Goal: Transaction & Acquisition: Purchase product/service

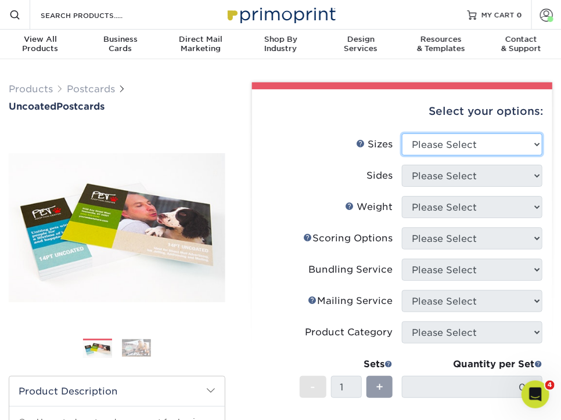
click at [470, 143] on select "Please Select 1.5" x 7" 2" x 8" 2.12" x 5.5" 2.75" x 4.25" 2.75" x 8.5" 3" x 4"…" at bounding box center [472, 145] width 141 height 22
click at [462, 148] on select "Please Select 1.5" x 7" 2" x 8" 2.12" x 5.5" 2.75" x 4.25" 2.75" x 8.5" 3" x 4"…" at bounding box center [472, 145] width 141 height 22
select select "5.00x7.00"
click at [402, 134] on select "Please Select 1.5" x 7" 2" x 8" 2.12" x 5.5" 2.75" x 4.25" 2.75" x 8.5" 3" x 4"…" at bounding box center [472, 145] width 141 height 22
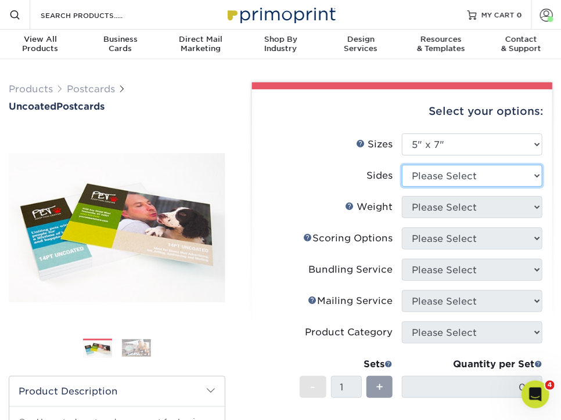
click at [429, 178] on select "Please Select Print Both Sides Print Front Only" at bounding box center [472, 176] width 141 height 22
select select "13abbda7-1d64-4f25-8bb2-c179b224825d"
click at [402, 165] on select "Please Select Print Both Sides Print Front Only" at bounding box center [472, 176] width 141 height 22
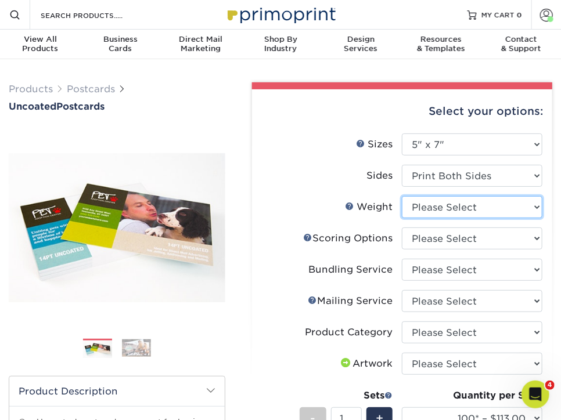
click at [478, 213] on select "Please Select 14PT Uncoated" at bounding box center [472, 207] width 141 height 22
select select "14PT Uncoated"
click at [402, 196] on select "Please Select 14PT Uncoated" at bounding box center [472, 207] width 141 height 22
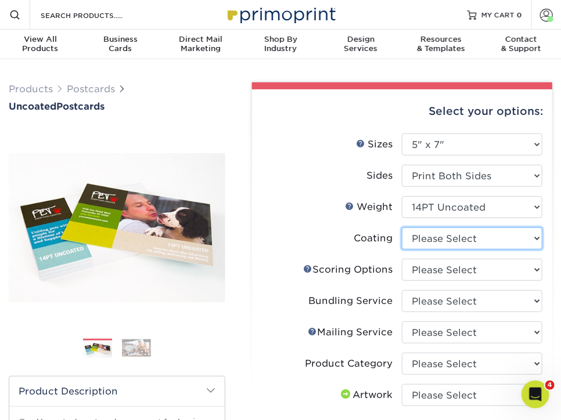
click at [483, 242] on select at bounding box center [472, 239] width 141 height 22
select select "3e7618de-abca-4bda-9f97-8b9129e913d8"
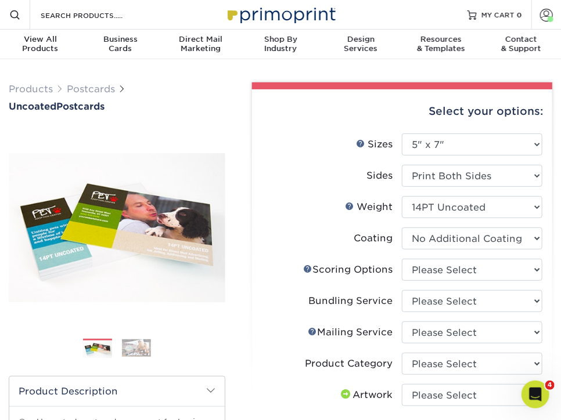
click at [402, 228] on select at bounding box center [472, 239] width 141 height 22
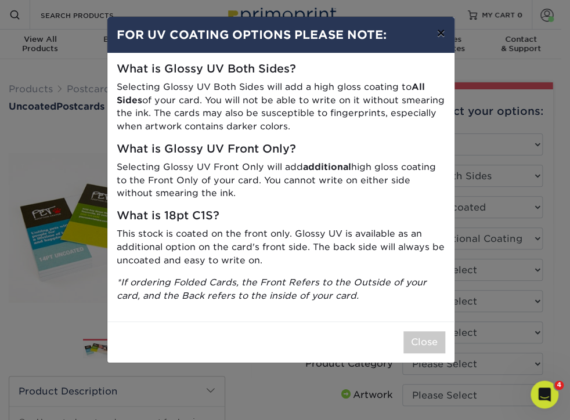
click at [442, 29] on button "×" at bounding box center [440, 33] width 27 height 33
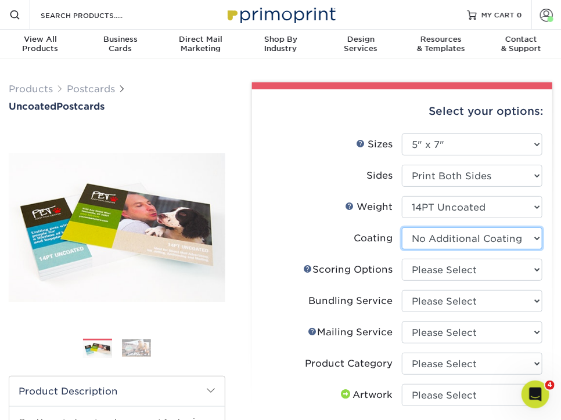
click at [504, 239] on select at bounding box center [472, 239] width 141 height 22
click at [402, 228] on select at bounding box center [472, 239] width 141 height 22
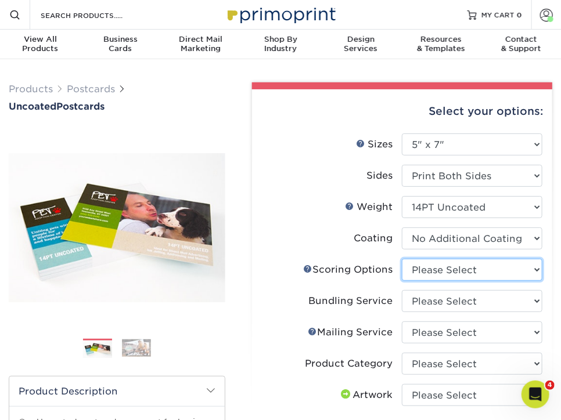
click at [447, 279] on select "Please Select No Scoring One Score Two Scores" at bounding box center [472, 270] width 141 height 22
select select "16ebe401-5398-422d-8cb0-f3adbb82deb5"
click at [402, 259] on select "Please Select No Scoring One Score Two Scores" at bounding box center [472, 270] width 141 height 22
click at [304, 267] on link "Scoring Help" at bounding box center [307, 268] width 9 height 9
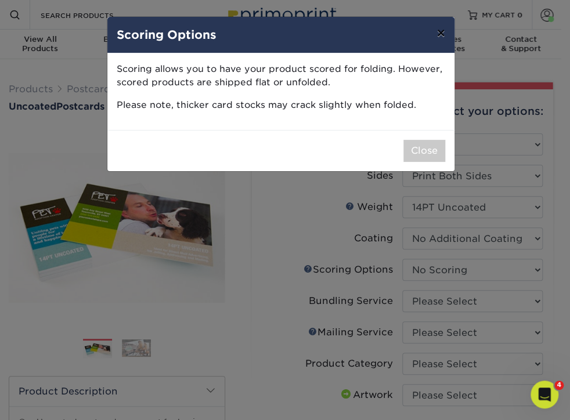
click at [440, 29] on button "×" at bounding box center [440, 33] width 27 height 33
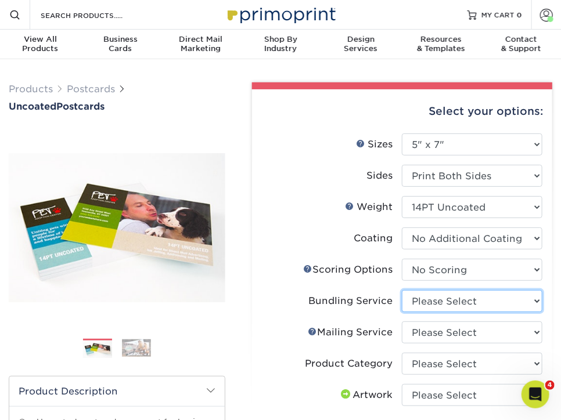
click at [492, 302] on select "Please Select No Bundling Services Yes, Bundles of 50 (+2 Days) Yes, Bundles of…" at bounding box center [472, 301] width 141 height 22
select select "58689abb-25c0-461c-a4c3-a80b627d6649"
click at [402, 290] on select "Please Select No Bundling Services Yes, Bundles of 50 (+2 Days) Yes, Bundles of…" at bounding box center [472, 301] width 141 height 22
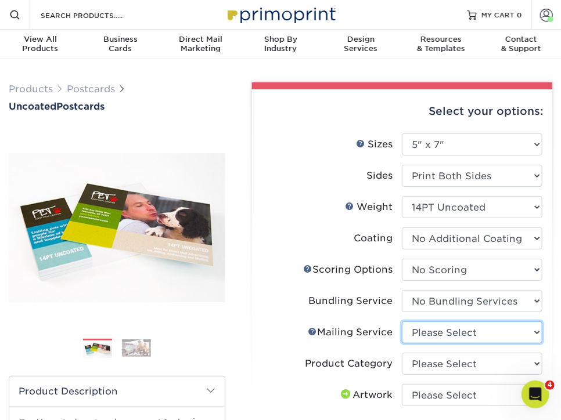
click at [469, 332] on select "Please Select No Direct Mailing Service No, I will mail/stamp/imprint Direct Ma…" at bounding box center [472, 333] width 141 height 22
select select "3e5e9bdd-d78a-4c28-a41d-fe1407925ca6"
click at [402, 322] on select "Please Select No Direct Mailing Service No, I will mail/stamp/imprint Direct Ma…" at bounding box center [472, 333] width 141 height 22
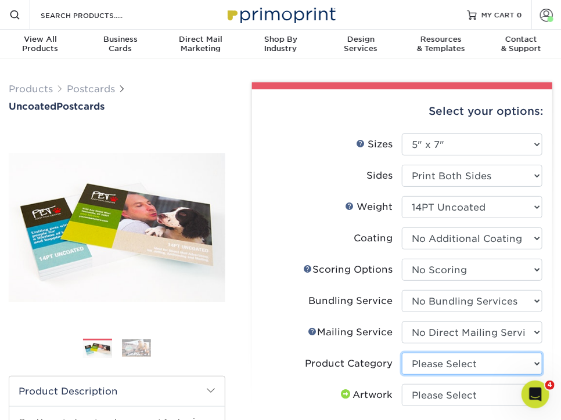
click at [472, 360] on select "Please Select Postcards" at bounding box center [472, 364] width 141 height 22
select select "9b7272e0-d6c8-4c3c-8e97-d3a1bcdab858"
click at [402, 353] on select "Please Select Postcards" at bounding box center [472, 364] width 141 height 22
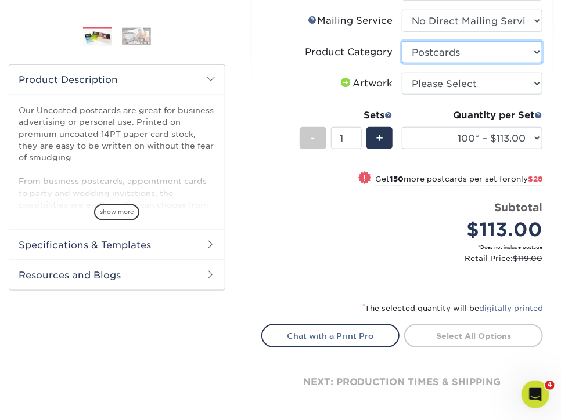
scroll to position [314, 0]
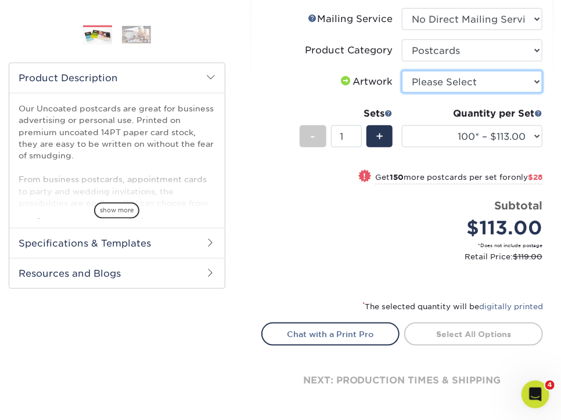
click at [448, 83] on select "Please Select I will upload files I need a design - $150" at bounding box center [472, 82] width 141 height 22
select select "upload"
click at [402, 71] on select "Please Select I will upload files I need a design - $150" at bounding box center [472, 82] width 141 height 22
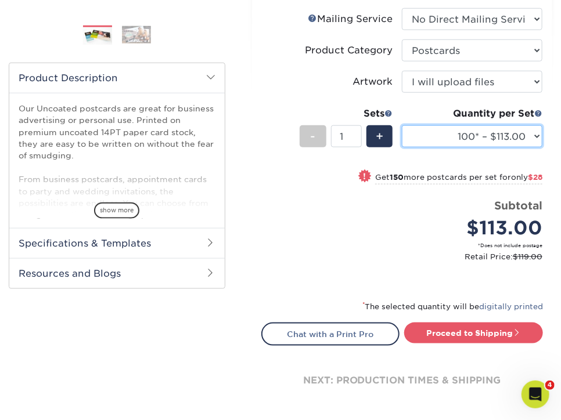
click at [441, 139] on select "100* – $113.00 250* – $141.00 500 – $156.00 750 – $172.00 1000 – $187.00 1500 –…" at bounding box center [472, 136] width 141 height 22
select select "1500 – $218.00"
click at [402, 125] on select "100* – $113.00 250* – $141.00 500 – $156.00 750 – $172.00 1000 – $187.00 1500 –…" at bounding box center [472, 136] width 141 height 22
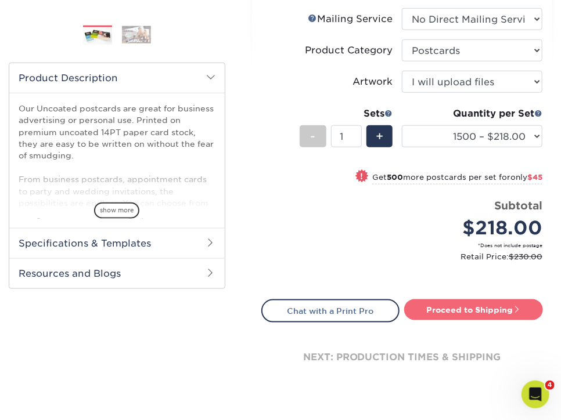
click at [487, 308] on link "Proceed to Shipping" at bounding box center [473, 310] width 139 height 21
type input "Set 1"
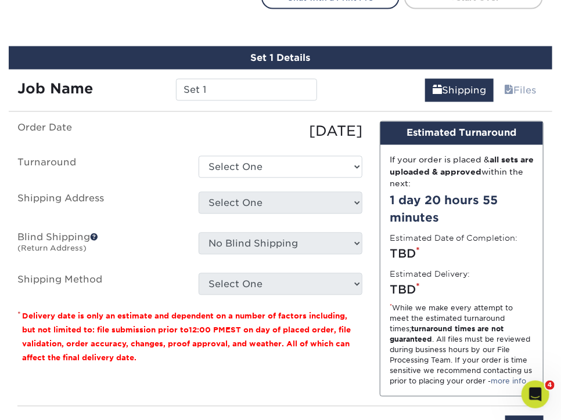
scroll to position [643, 0]
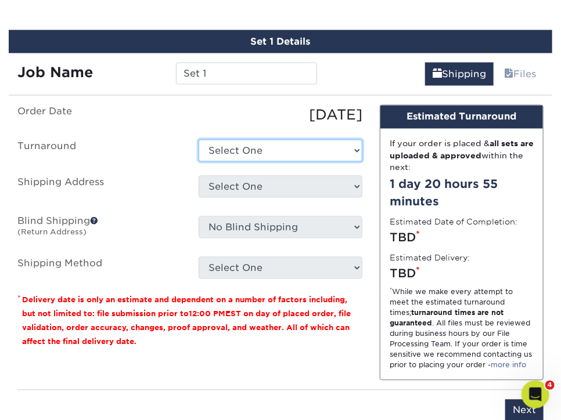
click at [251, 144] on select "Select One 2-4 Business Days 2 Day Next Business Day" at bounding box center [281, 151] width 164 height 22
select select "1dd56012-36c0-4ab5-ac76-e987441372b1"
click at [199, 140] on select "Select One 2-4 Business Days 2 Day Next Business Day" at bounding box center [281, 151] width 164 height 22
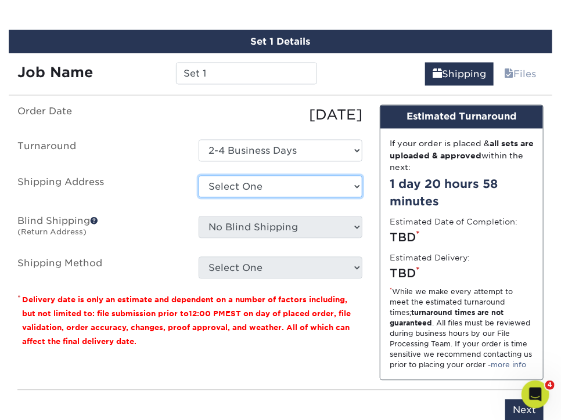
click at [253, 188] on select "Select One BCS Office MP Office MP Office MP Office Office Office Office Office" at bounding box center [281, 187] width 164 height 22
select select "91335"
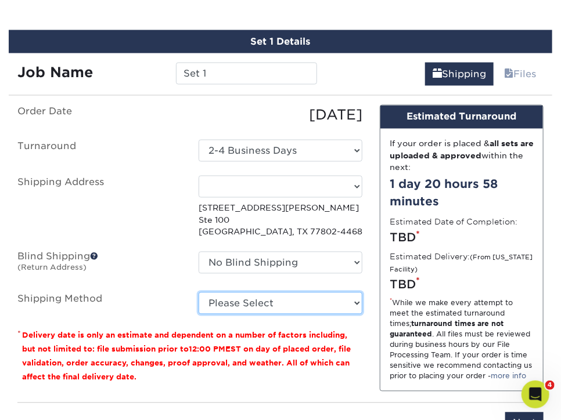
click at [292, 299] on select "Please Select Ground Shipping (+$19.00) 3 Day Shipping Service (+$27.42) 2 Day …" at bounding box center [281, 304] width 164 height 22
click at [199, 293] on select "Please Select Ground Shipping (+$19.00) 3 Day Shipping Service (+$27.42) 2 Day …" at bounding box center [281, 304] width 164 height 22
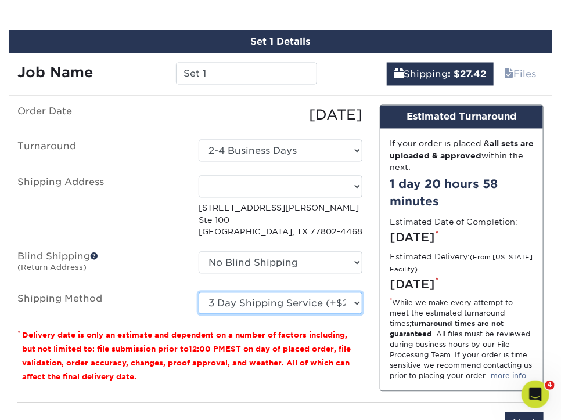
click at [358, 301] on select "Please Select Ground Shipping (+$19.00) 3 Day Shipping Service (+$27.42) 2 Day …" at bounding box center [281, 304] width 164 height 22
select select "03"
click at [199, 293] on select "Please Select Ground Shipping (+$19.00) 3 Day Shipping Service (+$27.42) 2 Day …" at bounding box center [281, 304] width 164 height 22
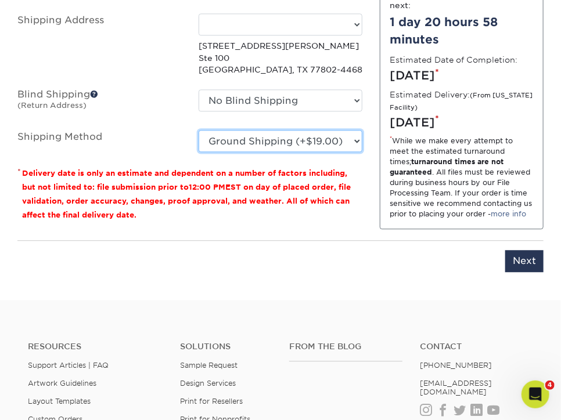
scroll to position [808, 0]
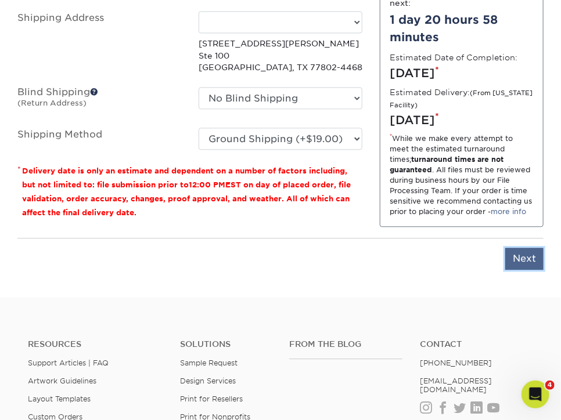
click at [530, 256] on input "Next" at bounding box center [524, 259] width 38 height 22
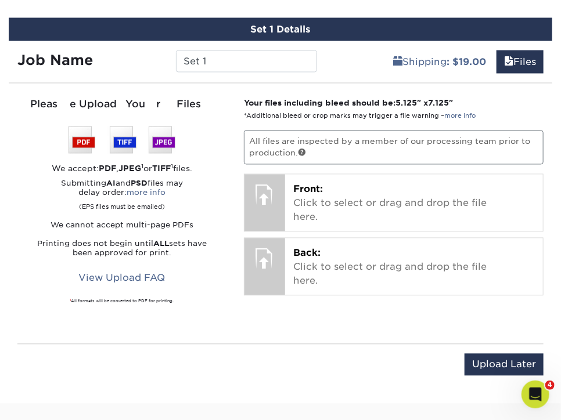
scroll to position [667, 0]
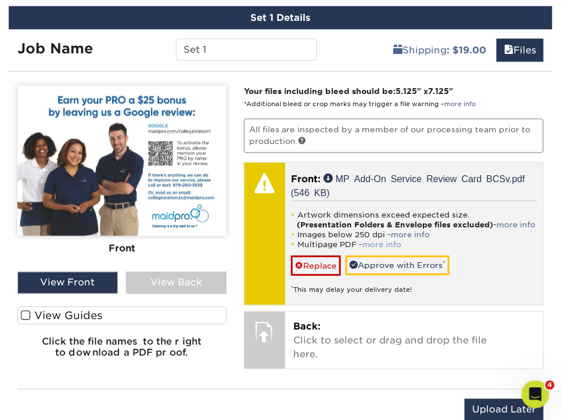
click at [393, 250] on link "more info" at bounding box center [381, 245] width 39 height 9
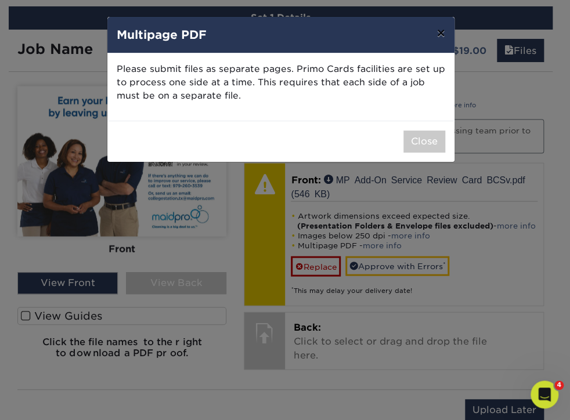
click at [444, 37] on button "×" at bounding box center [440, 33] width 27 height 33
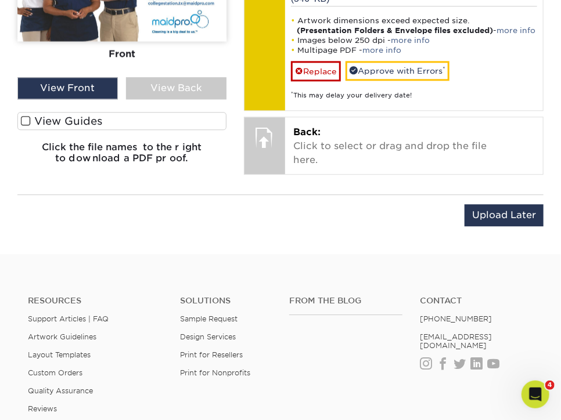
scroll to position [864, 0]
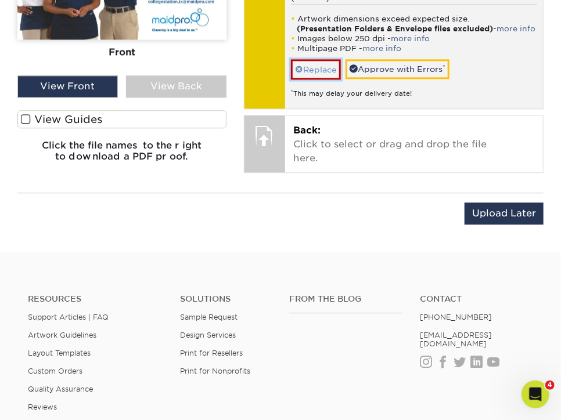
click at [299, 74] on span at bounding box center [299, 69] width 8 height 9
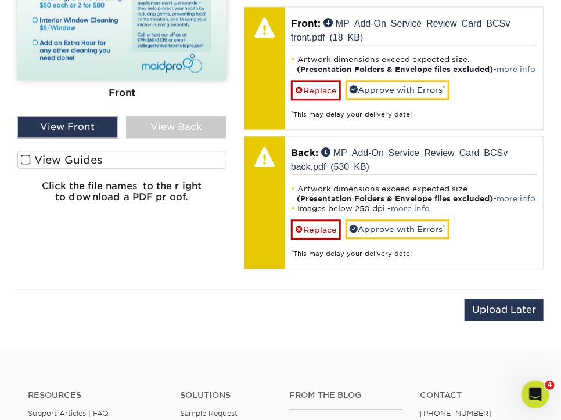
scroll to position [825, 0]
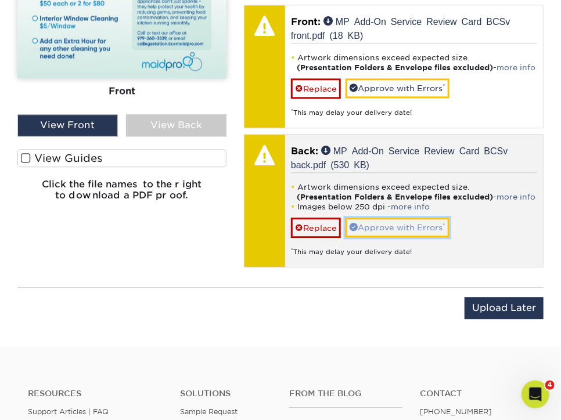
click at [398, 238] on link "Approve with Errors *" at bounding box center [398, 228] width 104 height 20
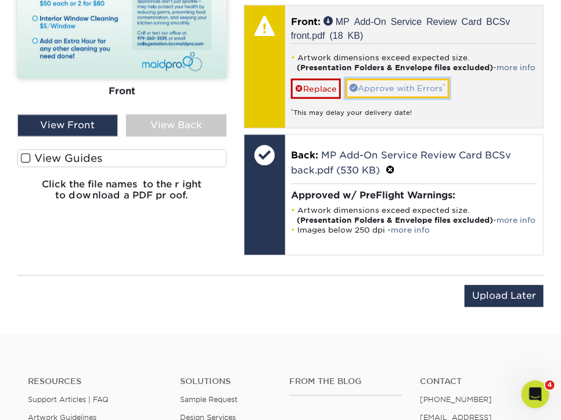
click at [385, 96] on link "Approve with Errors *" at bounding box center [398, 88] width 104 height 20
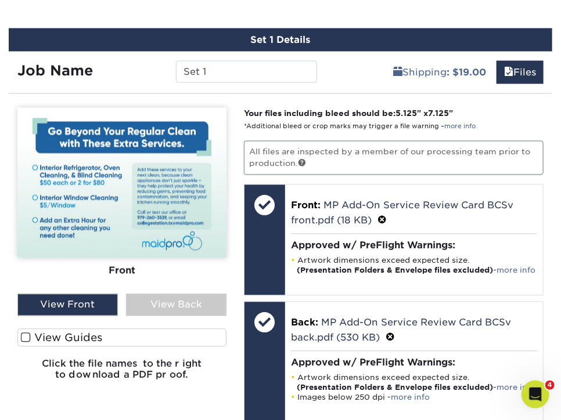
scroll to position [647, 0]
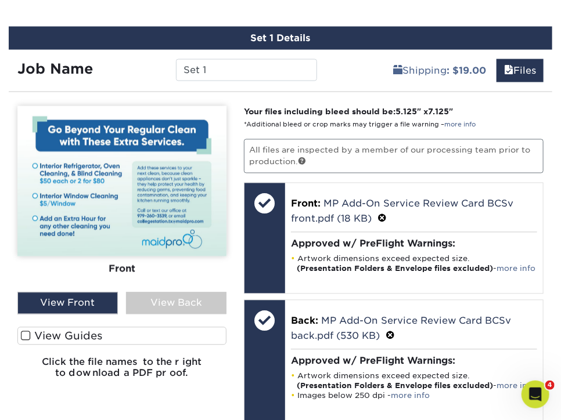
click at [163, 303] on div "View Back" at bounding box center [176, 304] width 100 height 22
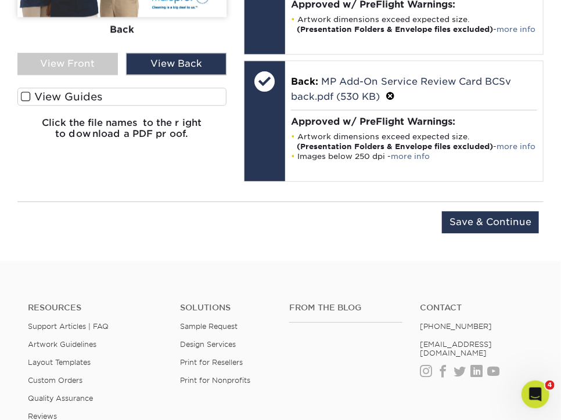
scroll to position [888, 0]
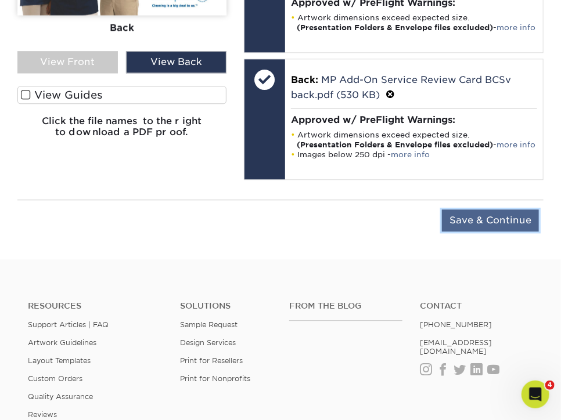
click at [480, 232] on input "Save & Continue" at bounding box center [490, 221] width 97 height 22
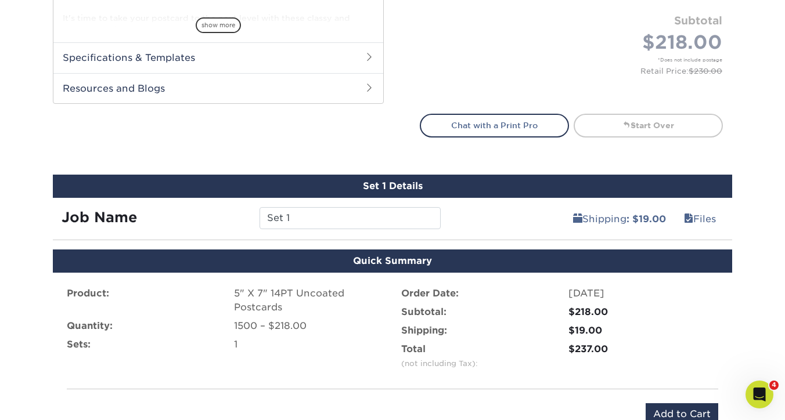
scroll to position [516, 0]
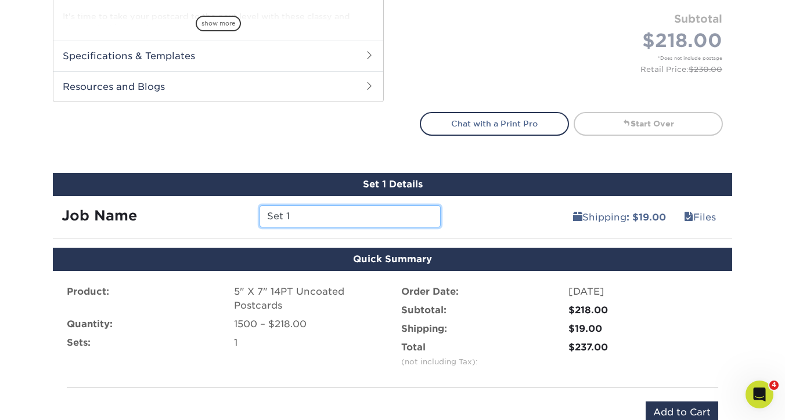
click at [303, 214] on input "Set 1" at bounding box center [350, 217] width 181 height 22
type input "S"
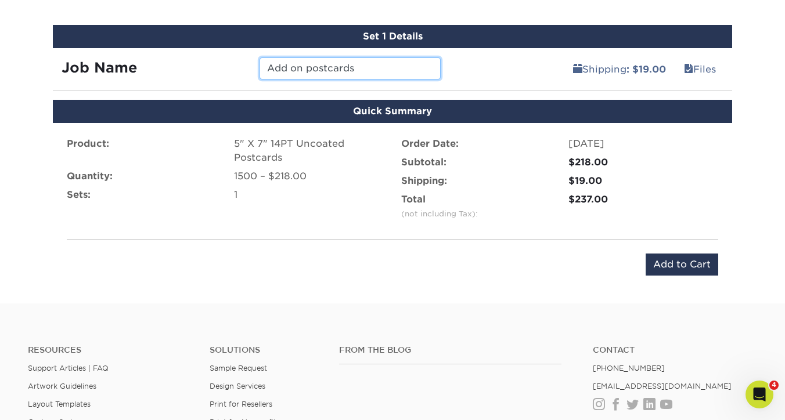
scroll to position [665, 0]
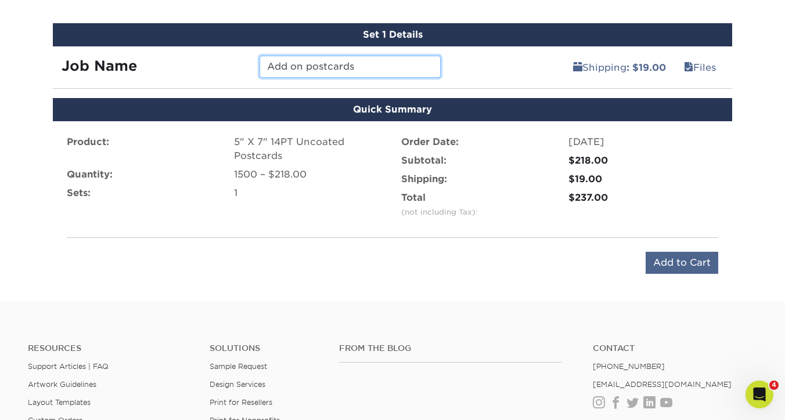
type input "Add on postcards"
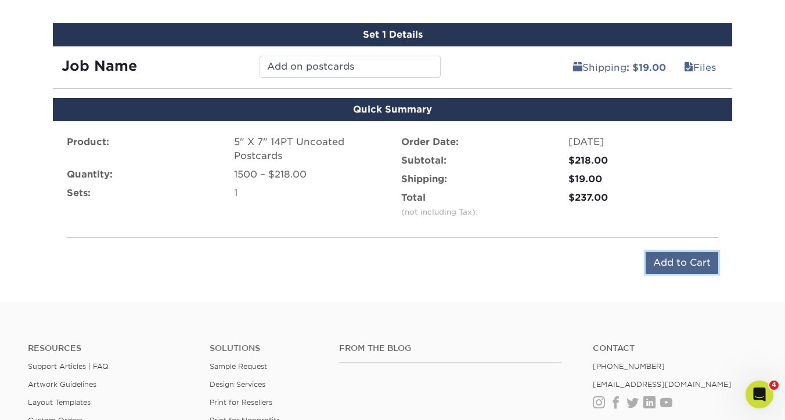
click at [679, 267] on input "Add to Cart" at bounding box center [682, 263] width 73 height 22
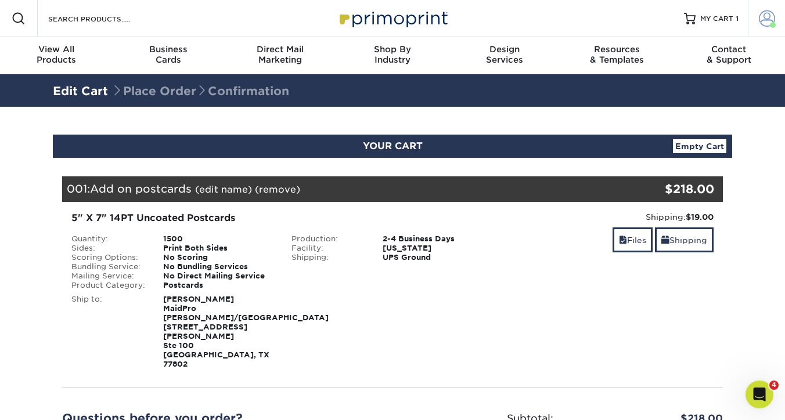
click at [764, 17] on span at bounding box center [767, 18] width 16 height 16
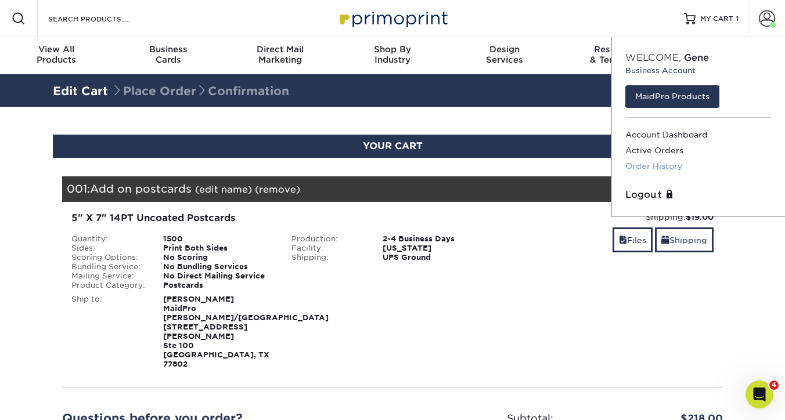
click at [668, 167] on link "Order History" at bounding box center [698, 167] width 146 height 16
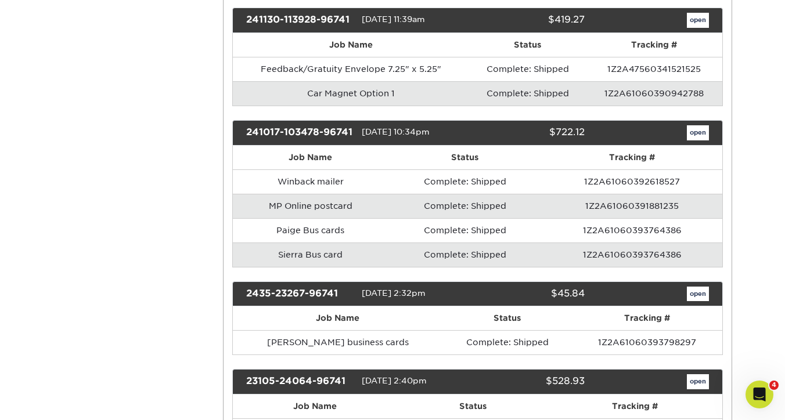
scroll to position [372, 0]
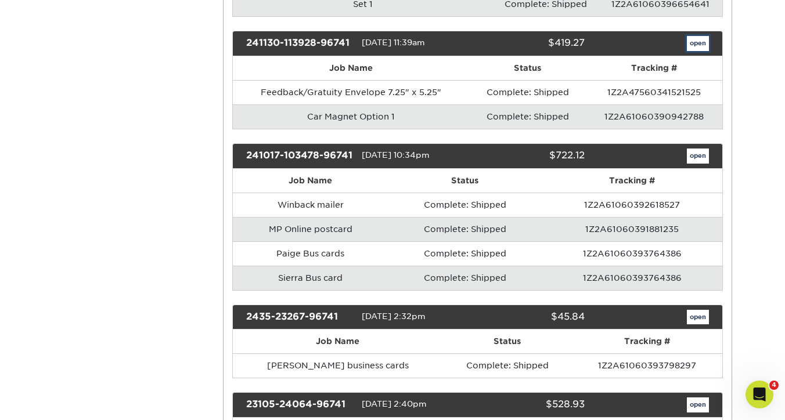
click at [691, 41] on link "open" at bounding box center [698, 43] width 22 height 15
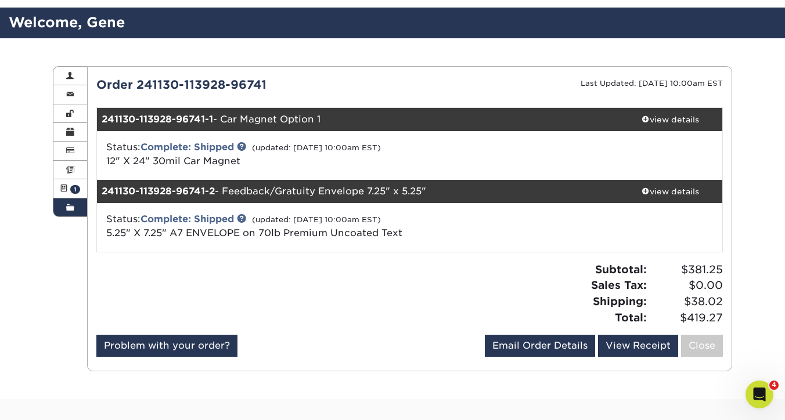
scroll to position [70, 0]
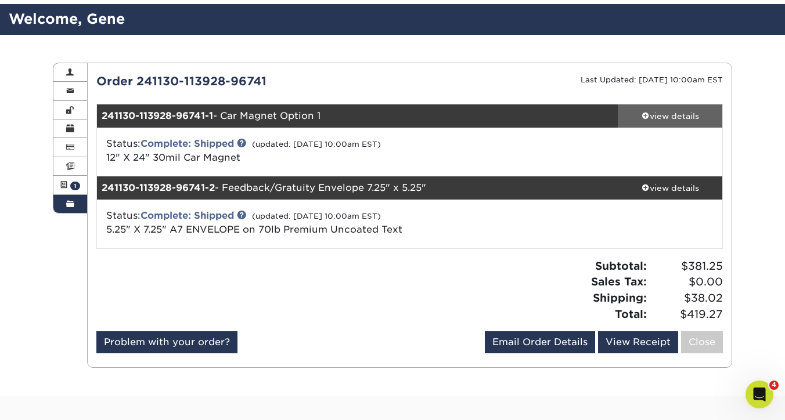
click at [669, 113] on div "view details" at bounding box center [670, 116] width 105 height 12
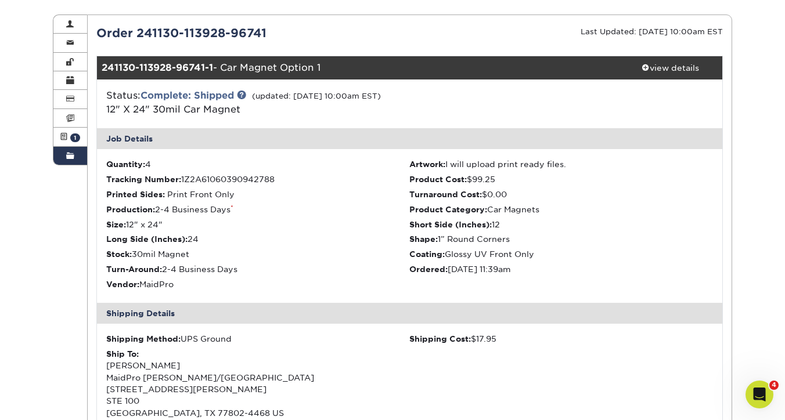
scroll to position [114, 0]
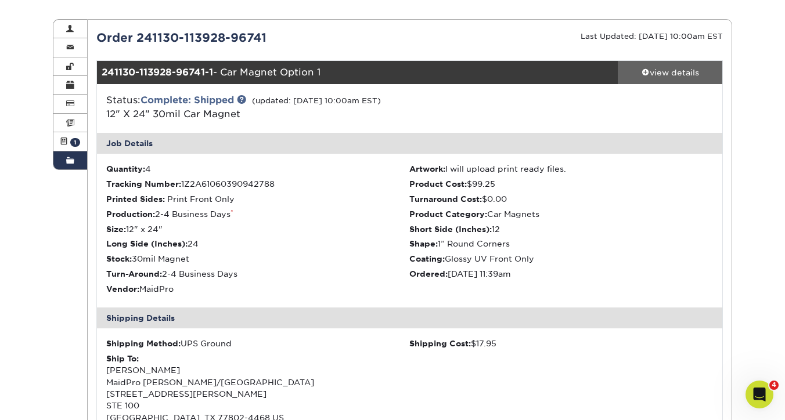
click at [668, 75] on div "view details" at bounding box center [670, 73] width 105 height 12
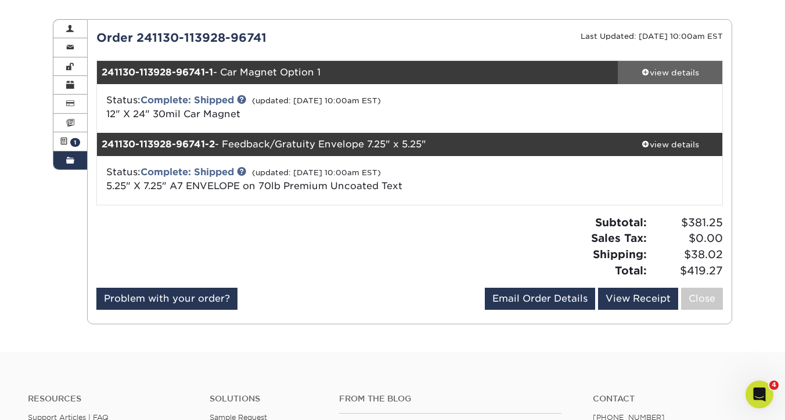
click at [668, 75] on div "view details" at bounding box center [670, 73] width 105 height 12
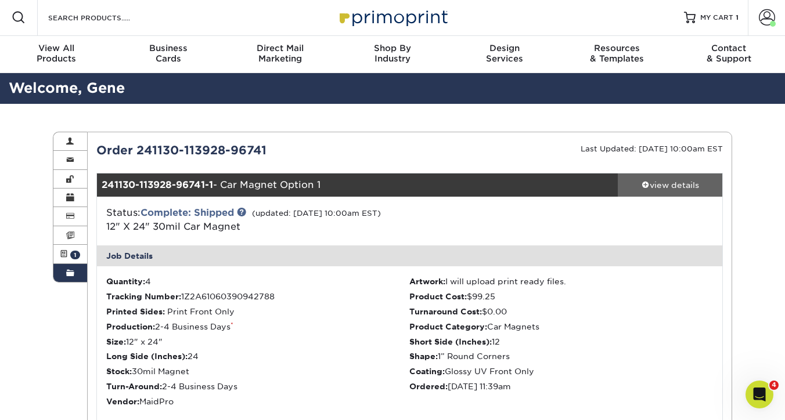
scroll to position [0, 0]
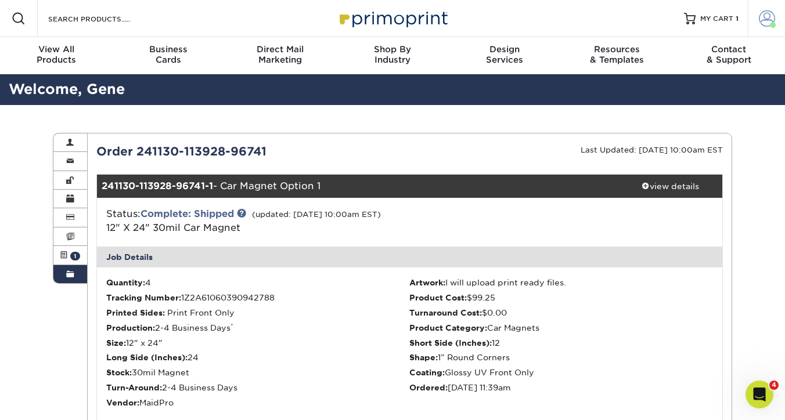
click at [764, 19] on span at bounding box center [767, 18] width 16 height 16
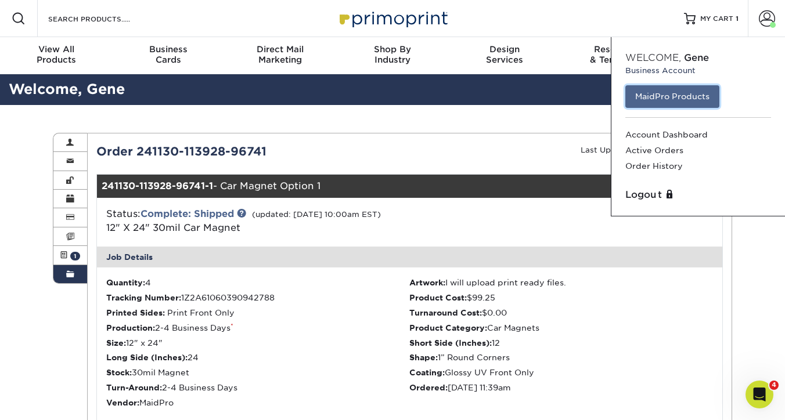
click at [683, 98] on link "MaidPro Products" at bounding box center [672, 96] width 94 height 22
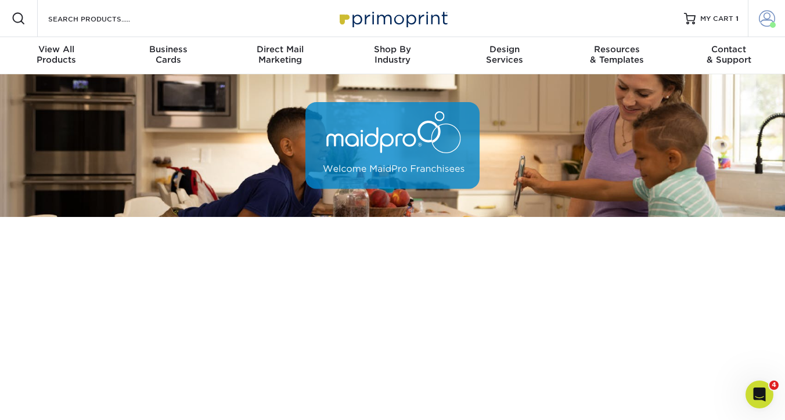
click at [767, 18] on span at bounding box center [767, 18] width 16 height 16
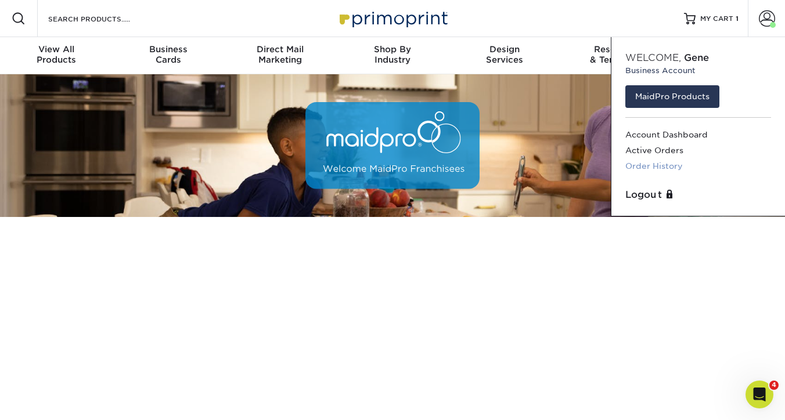
click at [670, 166] on link "Order History" at bounding box center [698, 167] width 146 height 16
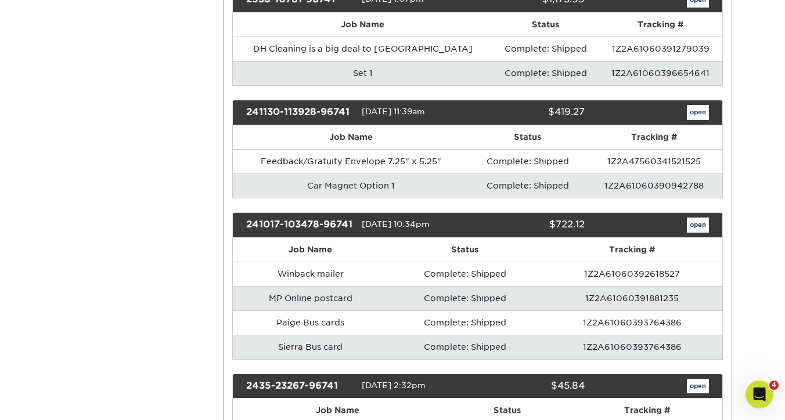
scroll to position [310, 0]
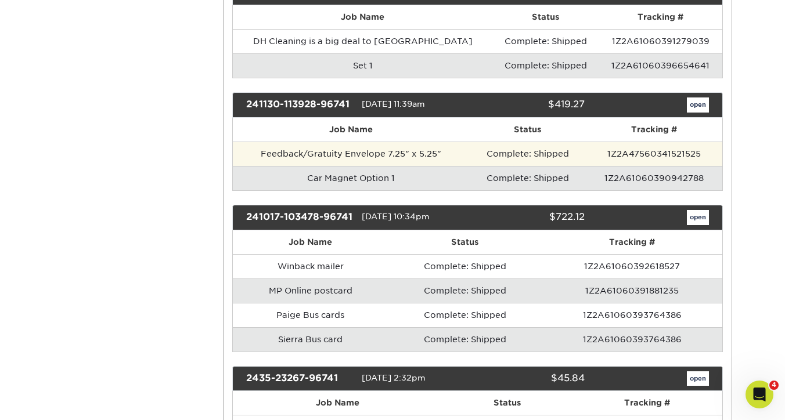
click at [346, 145] on td "Feedback/Gratuity Envelope 7.25" x 5.25"" at bounding box center [351, 154] width 237 height 24
click at [353, 154] on td "Feedback/Gratuity Envelope 7.25" x 5.25"" at bounding box center [351, 154] width 237 height 24
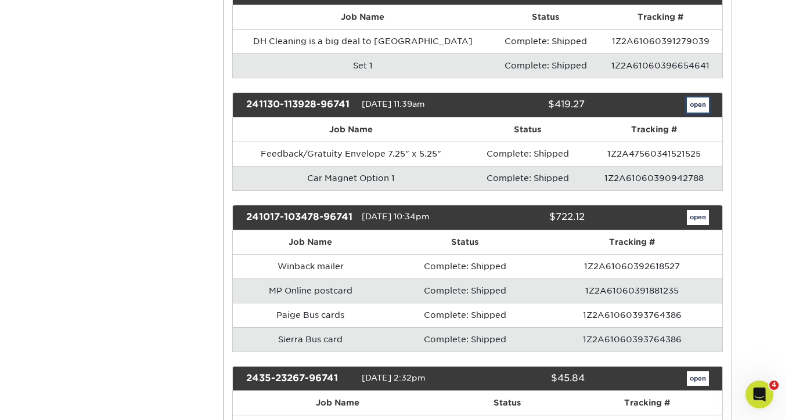
click at [700, 99] on link "open" at bounding box center [698, 105] width 22 height 15
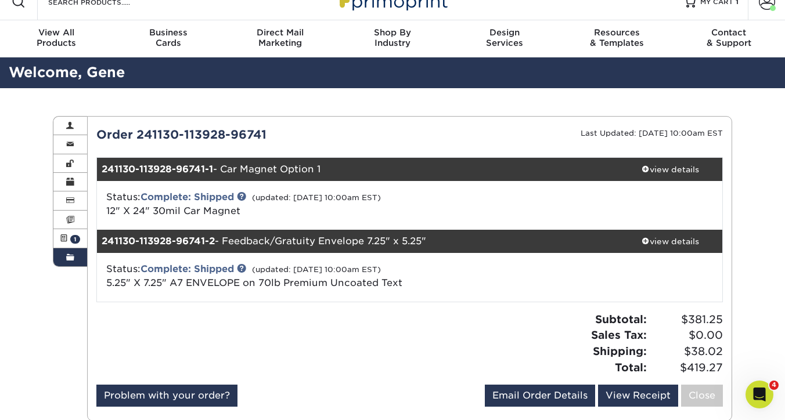
scroll to position [20, 0]
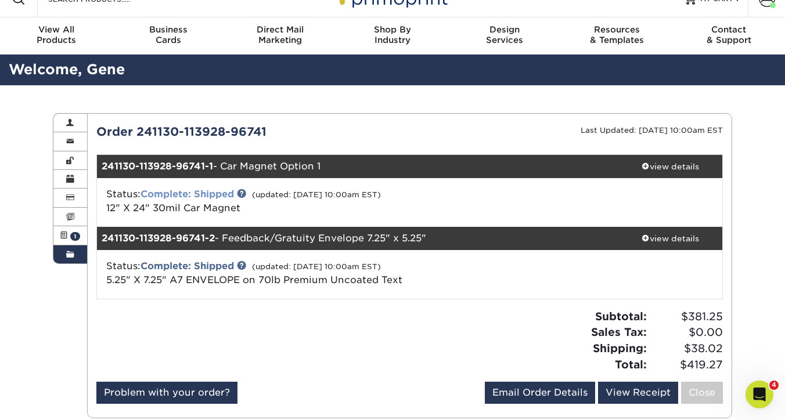
click at [201, 193] on link "Complete: Shipped" at bounding box center [187, 194] width 93 height 11
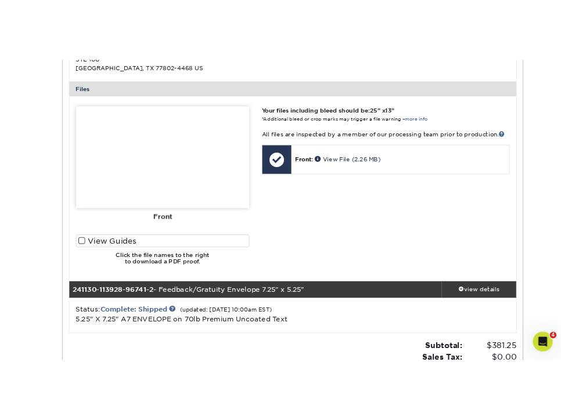
scroll to position [522, 0]
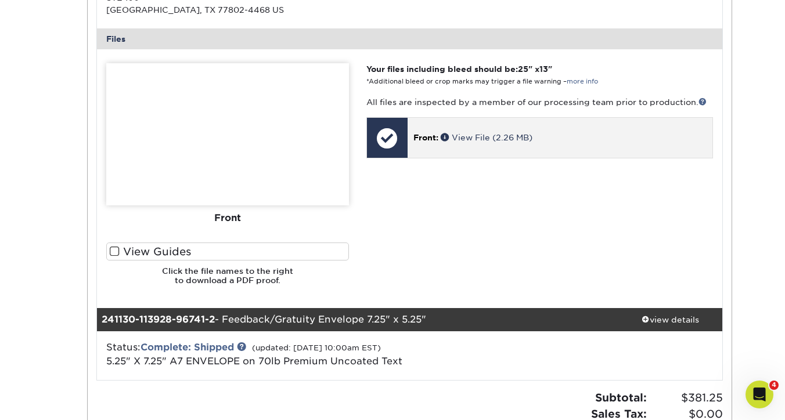
click at [511, 128] on div "Front: View File (2.26 MB)" at bounding box center [560, 137] width 305 height 39
click at [511, 133] on link "View File (2.26 MB)" at bounding box center [487, 137] width 92 height 9
click at [472, 136] on link "View File (2.26 MB)" at bounding box center [487, 137] width 92 height 9
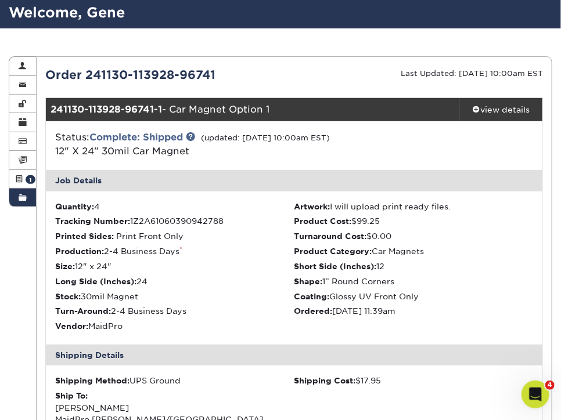
scroll to position [0, 0]
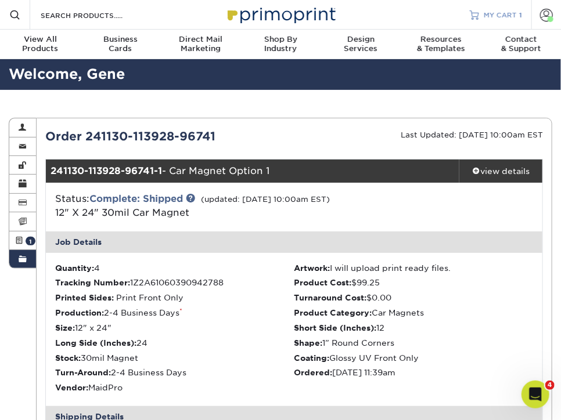
click at [490, 15] on span "MY CART" at bounding box center [500, 15] width 33 height 10
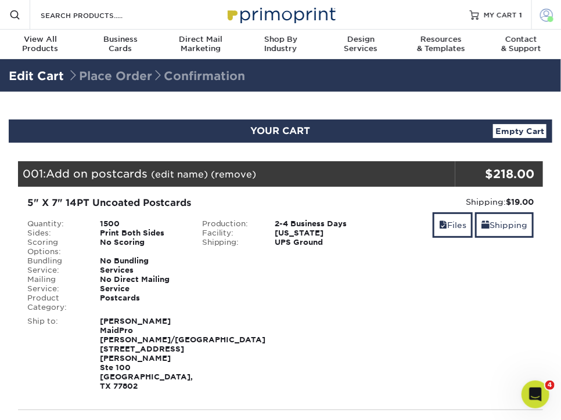
click at [546, 16] on span at bounding box center [546, 14] width 13 height 13
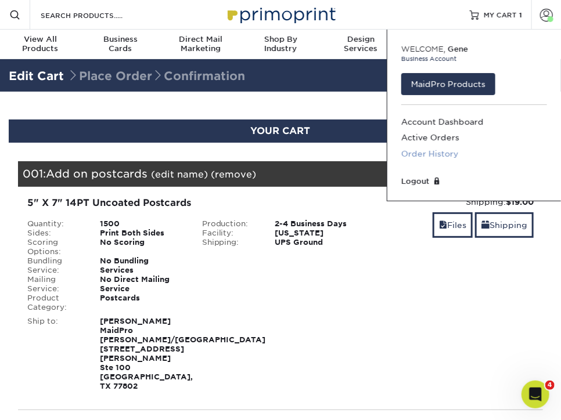
click at [448, 155] on link "Order History" at bounding box center [474, 154] width 146 height 16
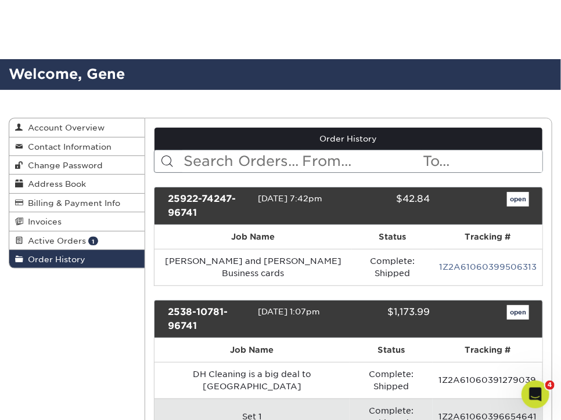
scroll to position [367, 0]
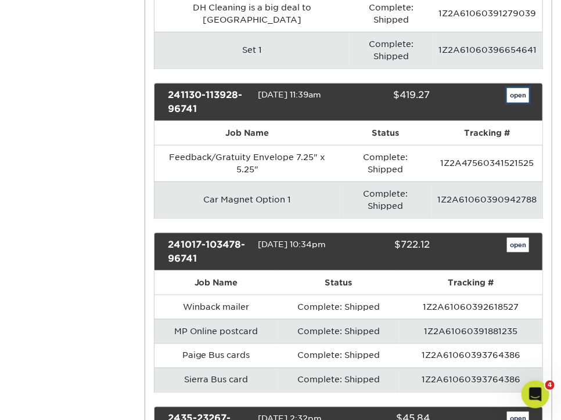
click at [516, 88] on link "open" at bounding box center [518, 95] width 22 height 15
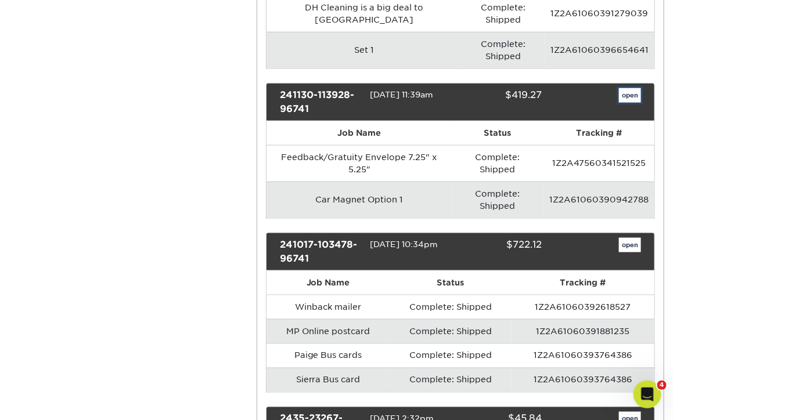
scroll to position [0, 0]
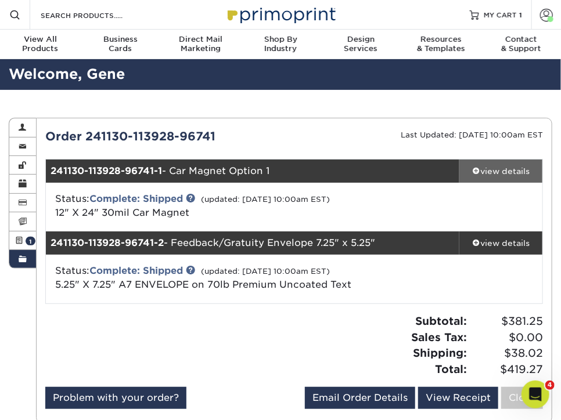
click at [491, 171] on div "view details" at bounding box center [500, 171] width 83 height 12
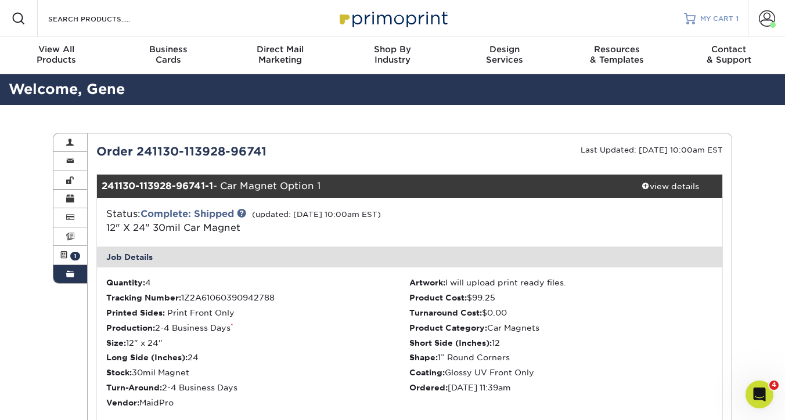
click at [560, 14] on span "MY CART" at bounding box center [716, 19] width 33 height 10
